Goal: Task Accomplishment & Management: Complete application form

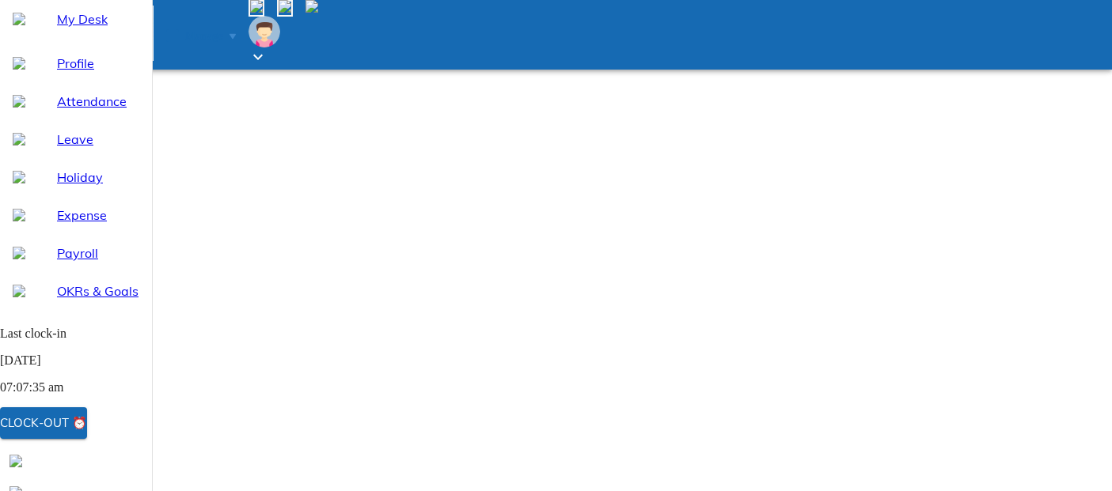
select select "9"
click at [57, 149] on span "Leave" at bounding box center [98, 139] width 82 height 19
select select "9"
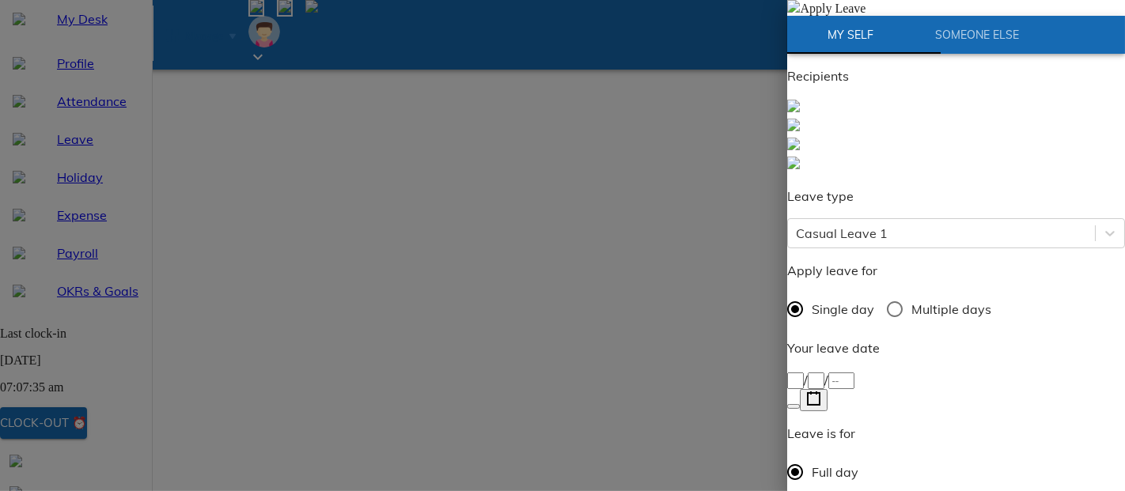
click at [821, 392] on icon "button" at bounding box center [813, 399] width 15 height 15
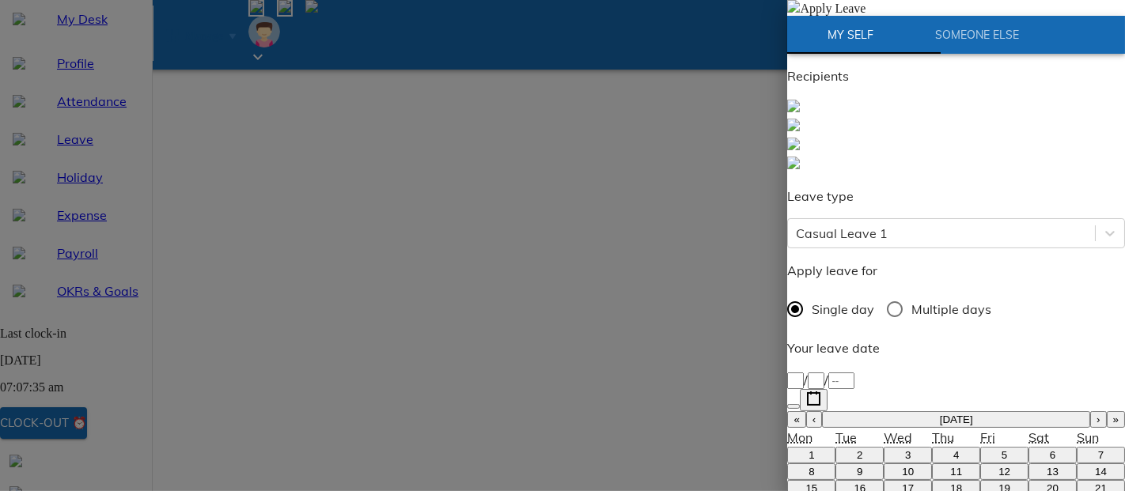
click at [852, 464] on button "9" at bounding box center [860, 472] width 48 height 17
type input "[DATE]"
type input "9"
type input "2025"
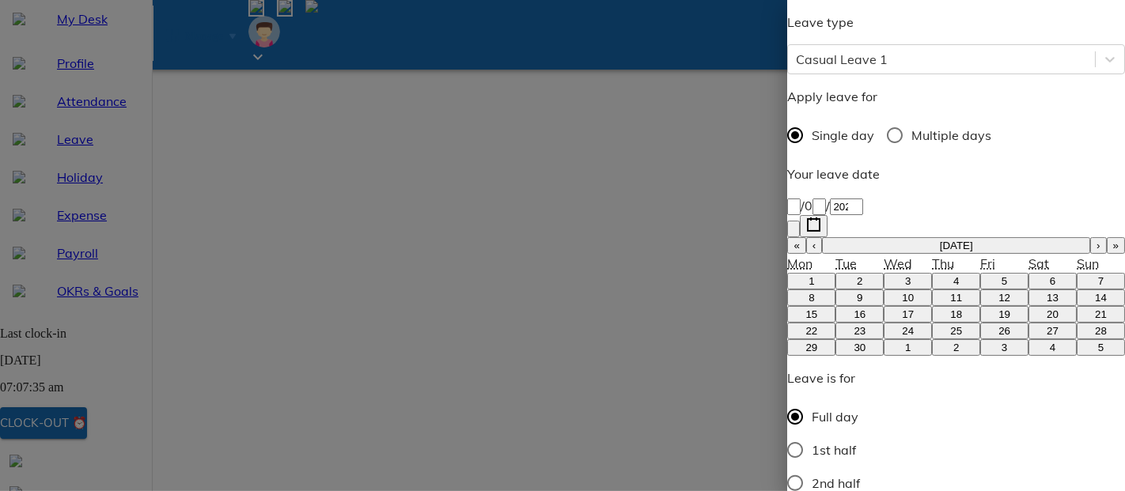
scroll to position [176, 0]
paste textarea "Good Afternoon [PERSON_NAME], Due to personal reasons, I would like to request …"
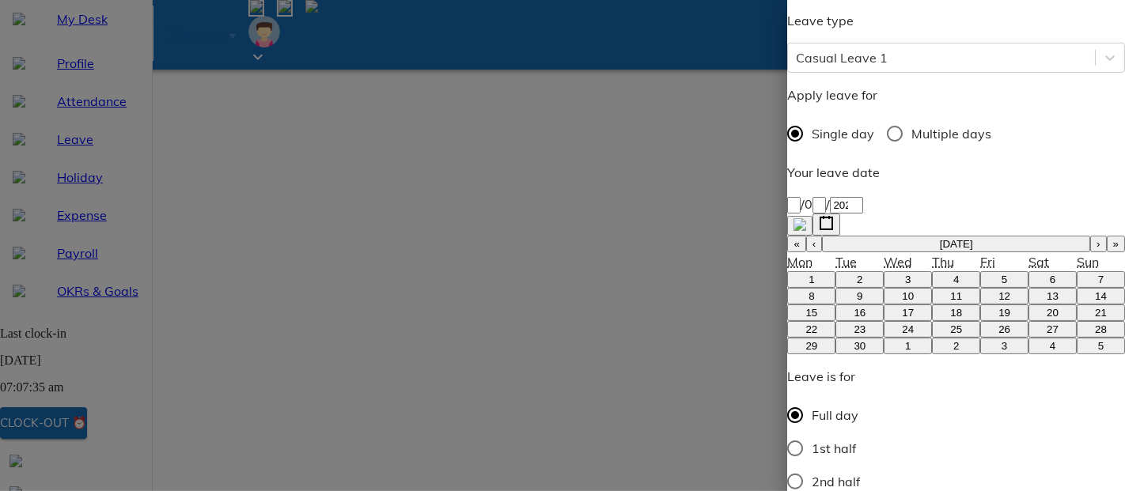
type textarea "Good Afternoon [PERSON_NAME], Due to personal reasons, I would like to request …"
type textarea "x"
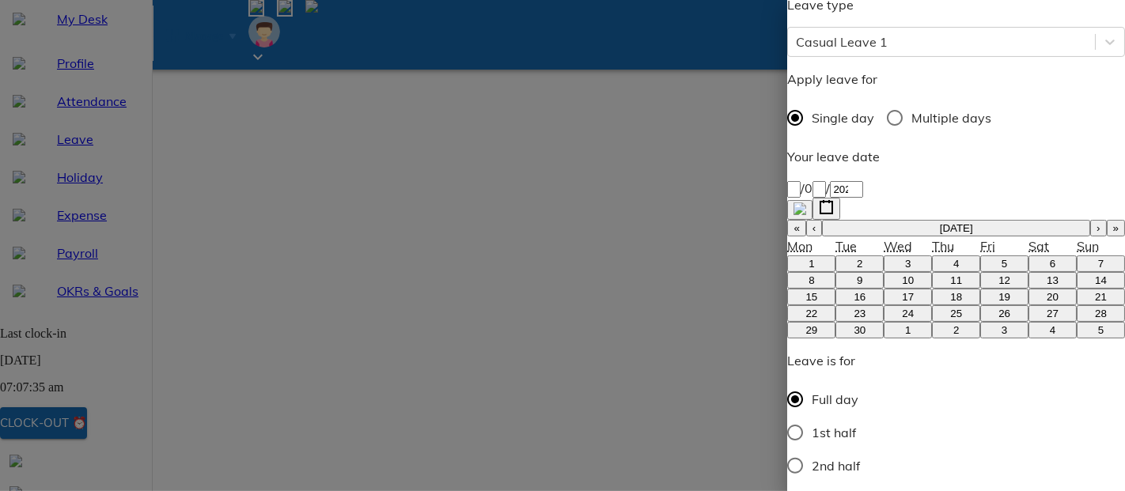
scroll to position [200, 0]
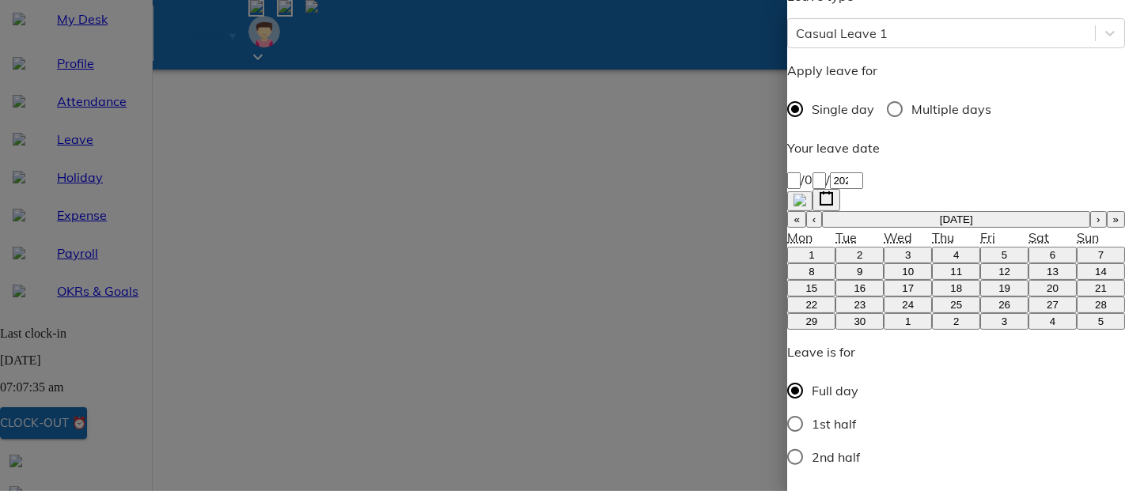
type textarea "Good Afternoon [PERSON_NAME], Due to personal reasons, I would like to request …"
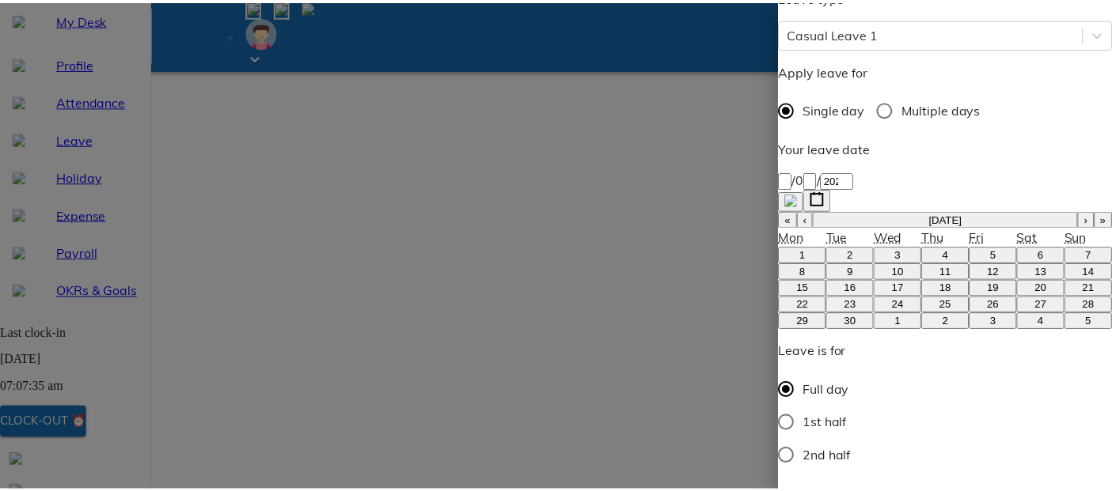
scroll to position [0, 0]
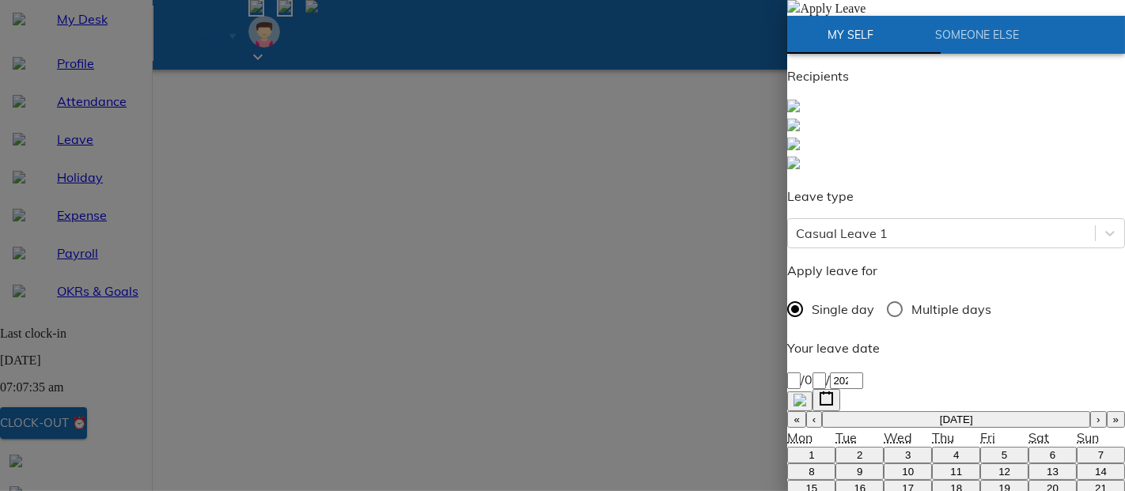
click at [800, 13] on img at bounding box center [793, 6] width 13 height 13
type textarea "x"
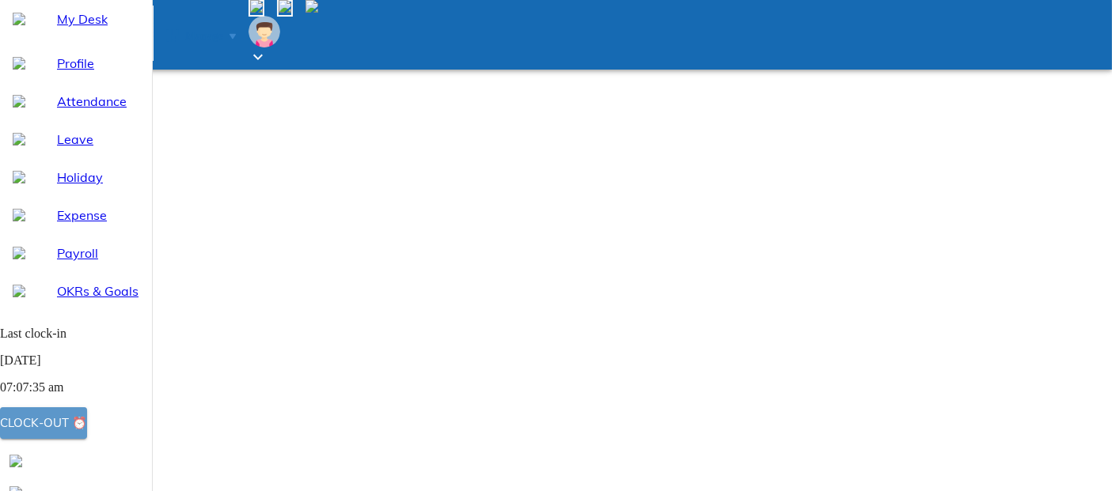
click at [87, 426] on div "Clock-out ⏰" at bounding box center [43, 423] width 87 height 21
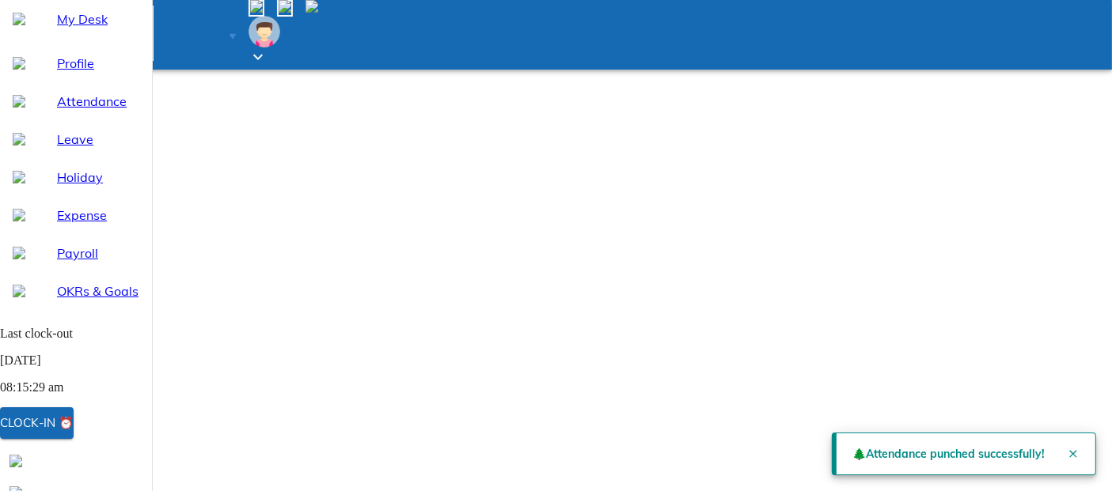
scroll to position [148, 0]
